Goal: Task Accomplishment & Management: Manage account settings

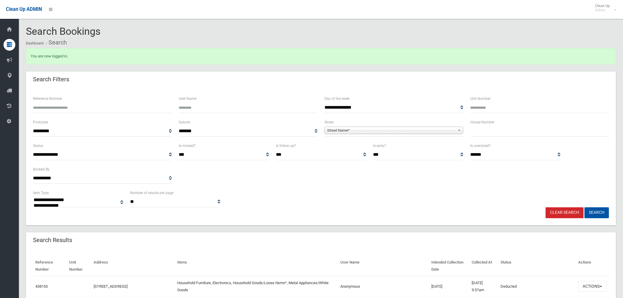
select select
click at [101, 109] on input "Reference Number" at bounding box center [102, 107] width 139 height 11
type input "******"
click at [584, 207] on button "Search" at bounding box center [596, 212] width 24 height 11
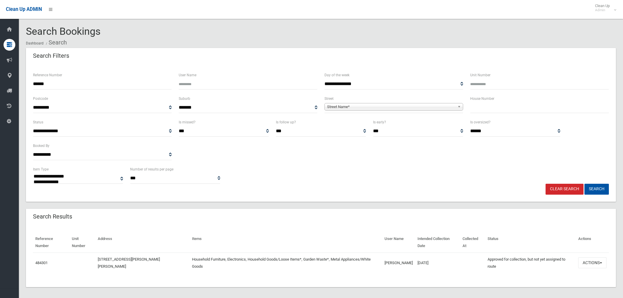
select select
click at [584, 257] on button "Actions" at bounding box center [592, 262] width 28 height 11
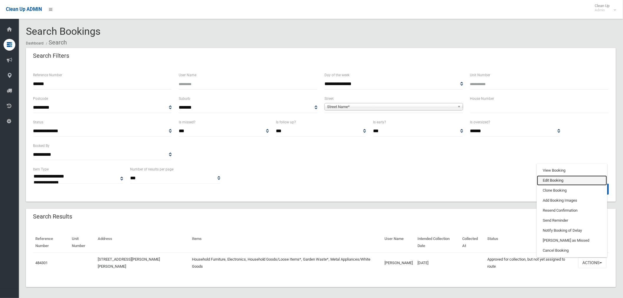
click at [567, 175] on link "Edit Booking" at bounding box center [572, 180] width 70 height 10
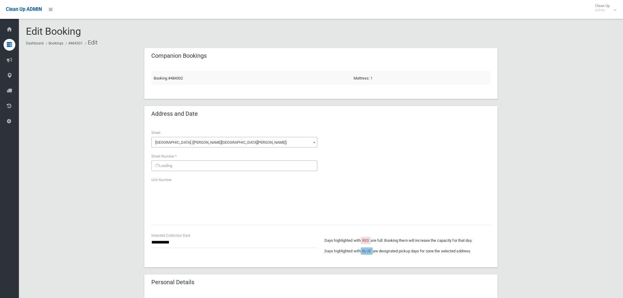
scroll to position [33, 0]
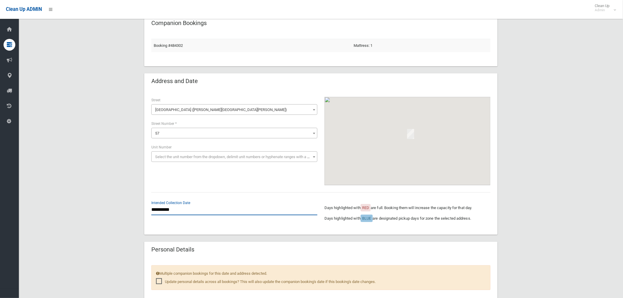
click at [167, 210] on input "**********" at bounding box center [234, 209] width 166 height 11
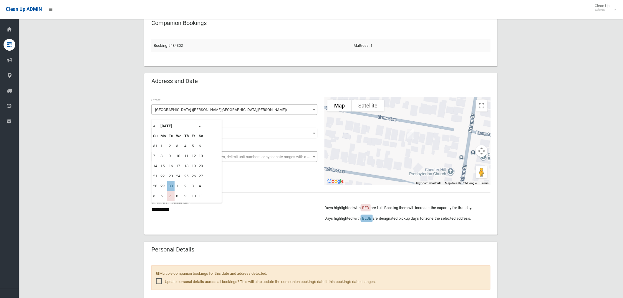
click at [201, 127] on th "»" at bounding box center [200, 126] width 7 height 10
click at [174, 147] on td "30" at bounding box center [170, 146] width 7 height 10
type input "**********"
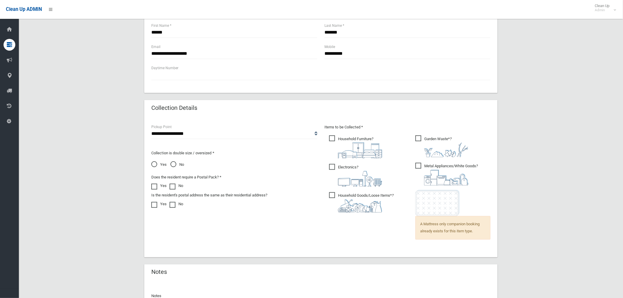
scroll to position [346, 0]
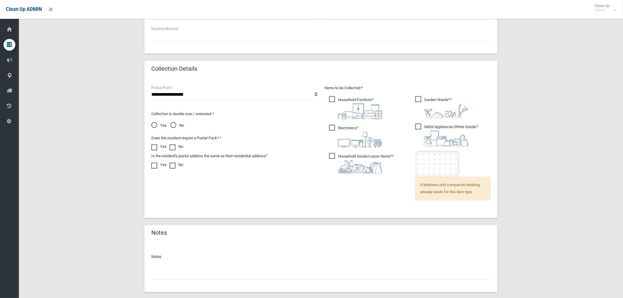
click at [241, 271] on input "text" at bounding box center [320, 274] width 339 height 11
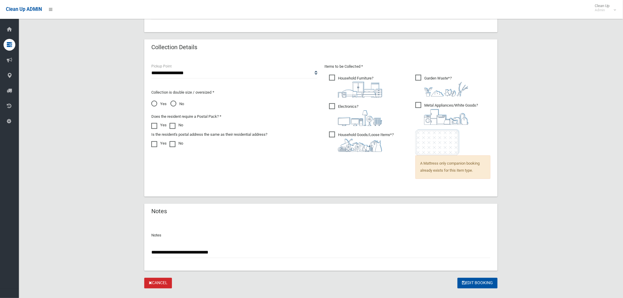
scroll to position [379, 0]
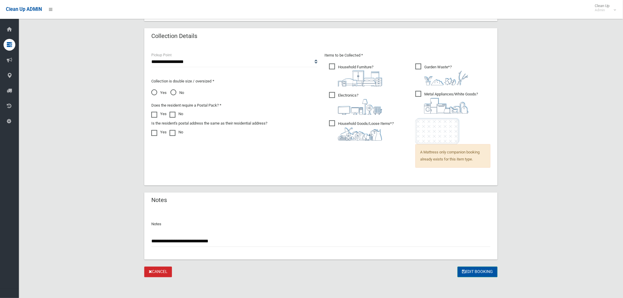
type input "**********"
click at [471, 269] on button "Edit Booking" at bounding box center [477, 272] width 40 height 11
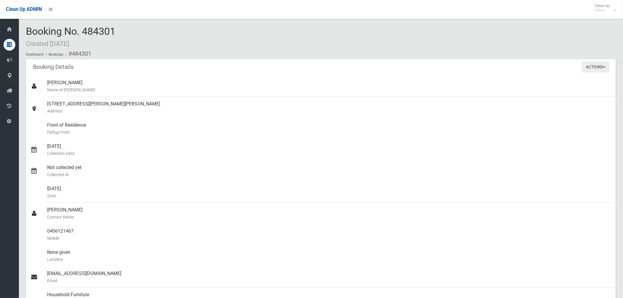
click at [586, 67] on button "Actions" at bounding box center [595, 66] width 28 height 11
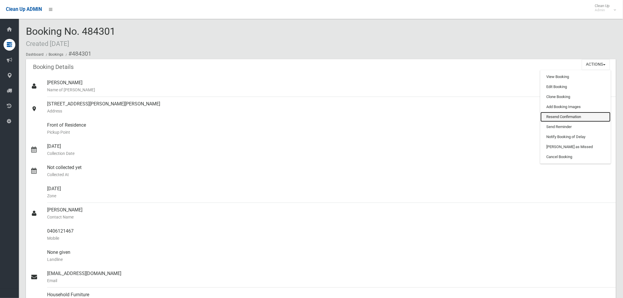
click at [577, 118] on link "Resend Confirmation" at bounding box center [575, 117] width 70 height 10
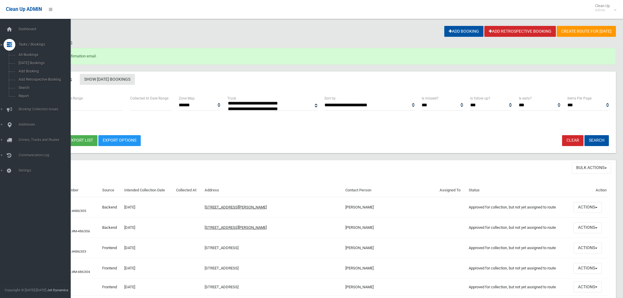
select select
click at [29, 89] on span "Search" at bounding box center [44, 88] width 54 height 4
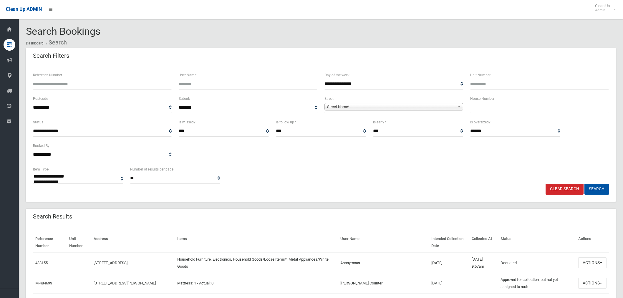
select select
